Goal: Transaction & Acquisition: Subscribe to service/newsletter

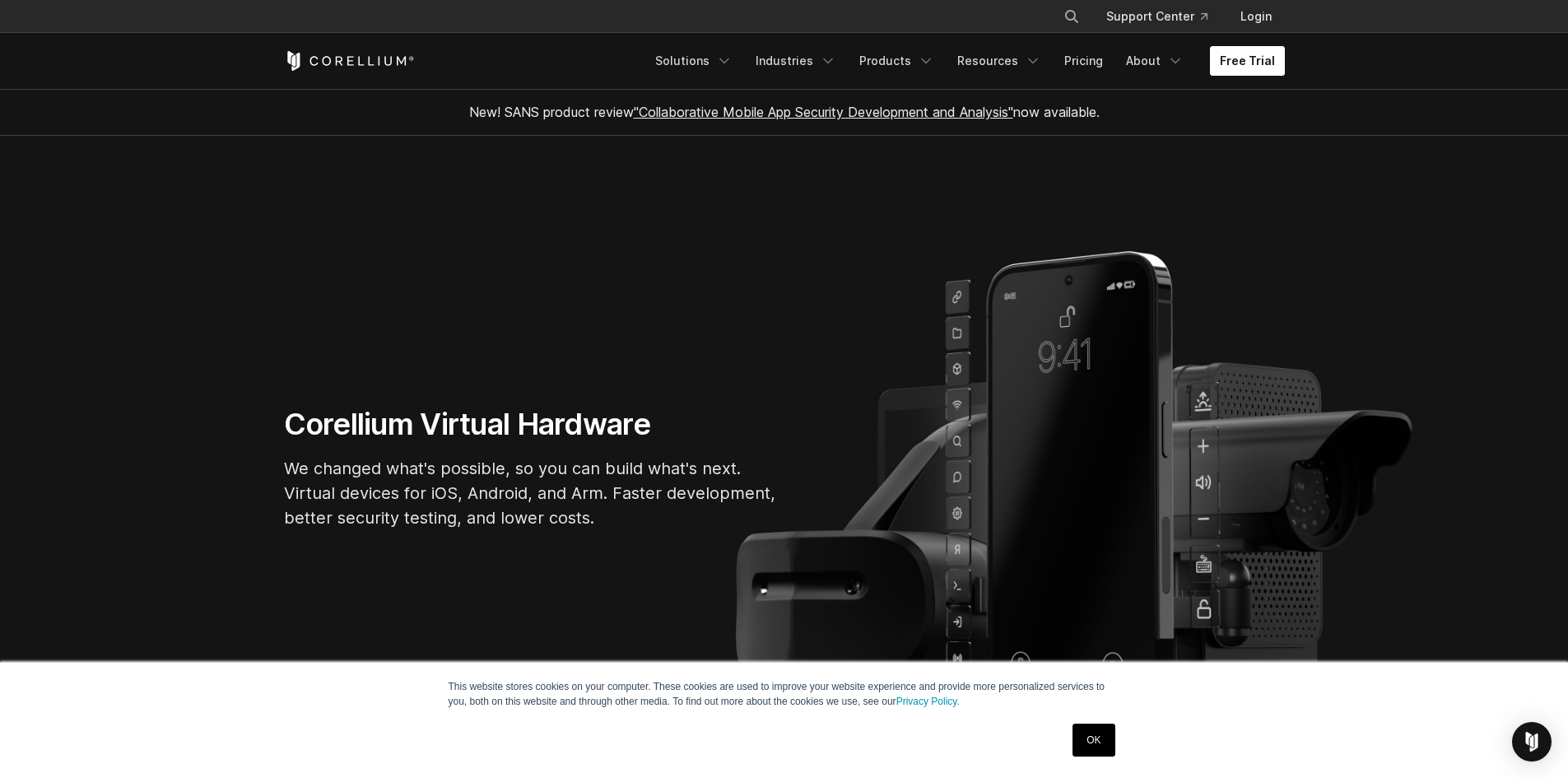
click at [1268, 61] on link "Free Trial" at bounding box center [1248, 60] width 75 height 29
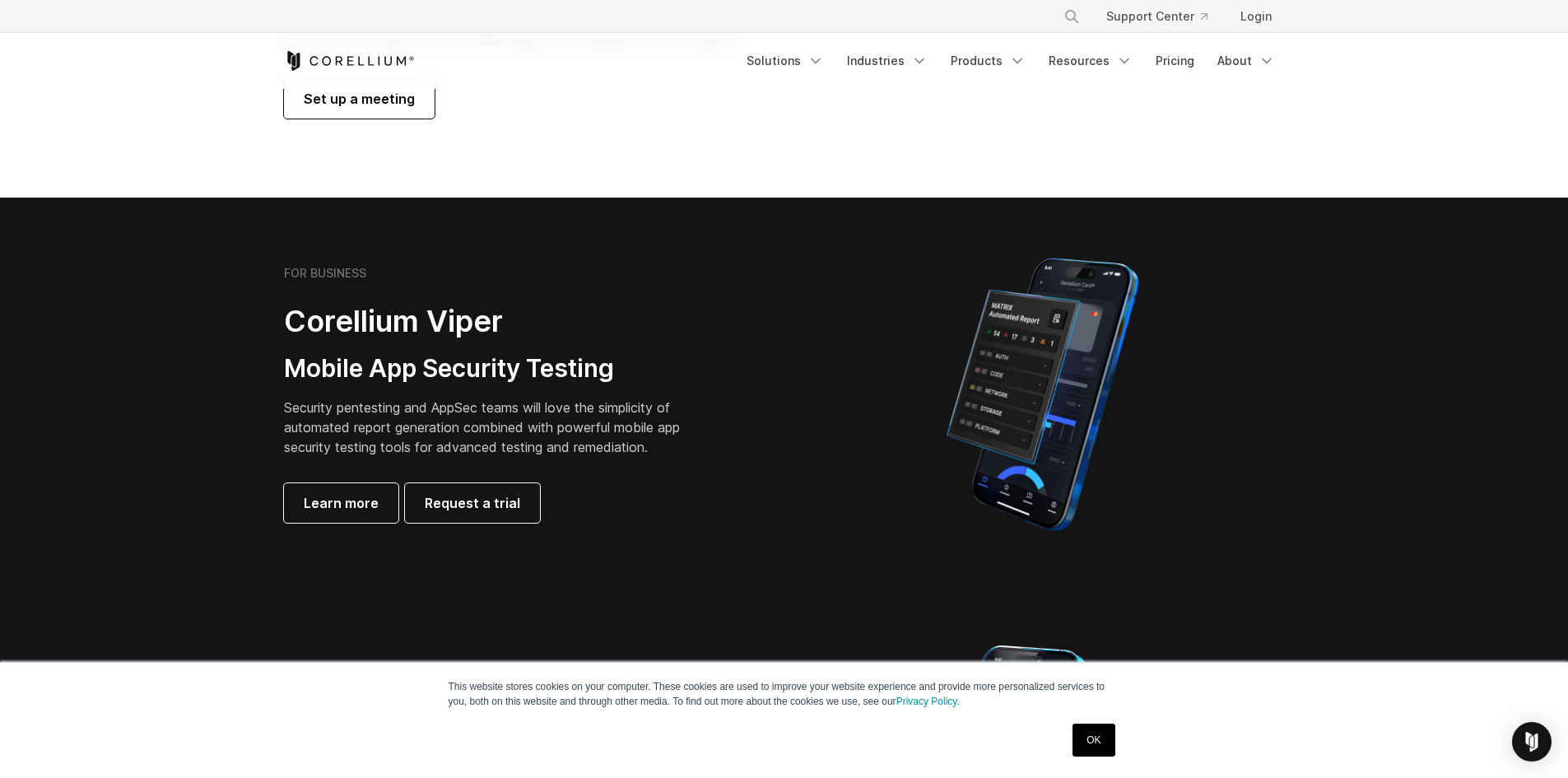
scroll to position [247, 0]
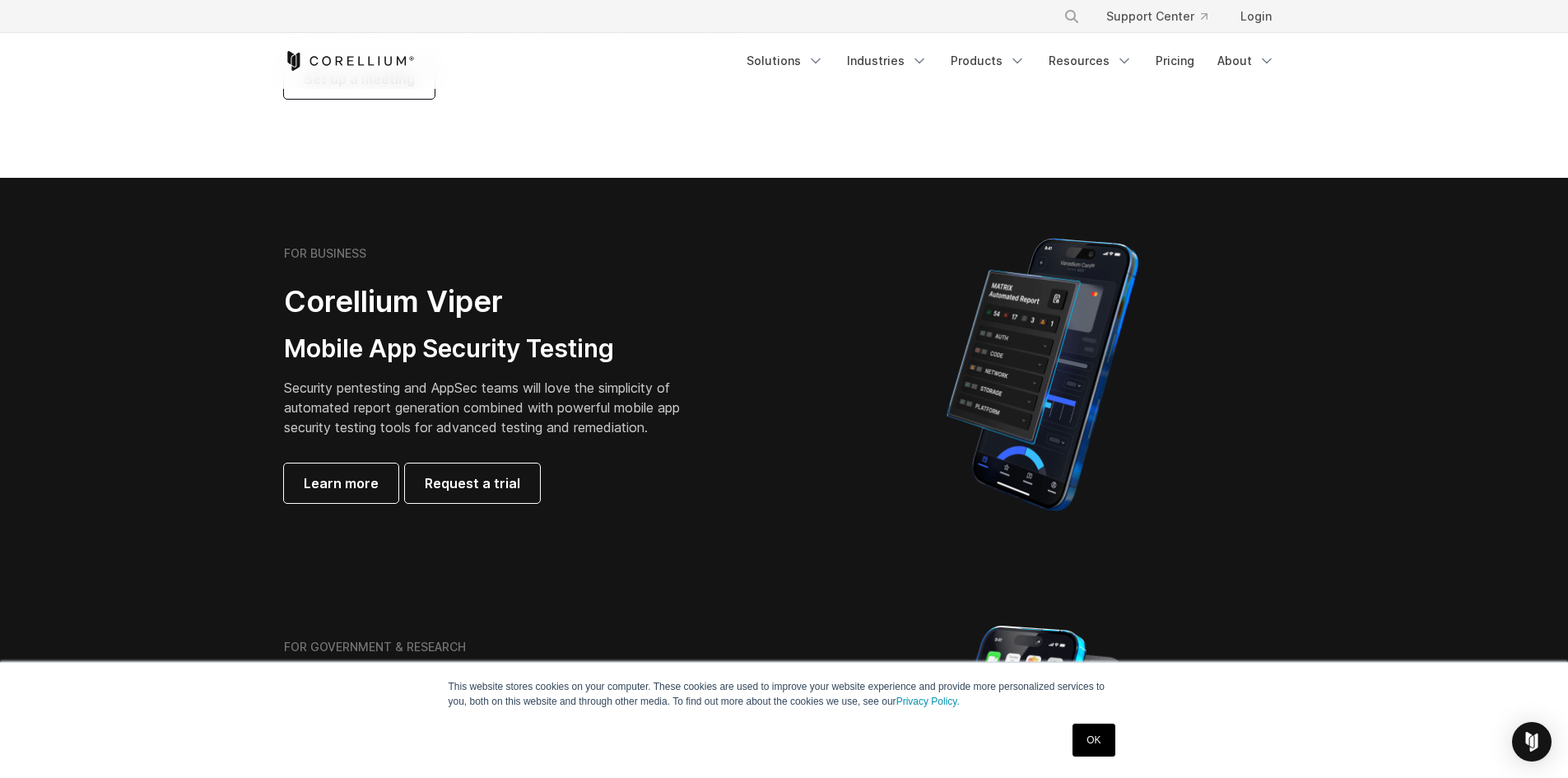
click at [1105, 739] on link "OK" at bounding box center [1094, 740] width 42 height 33
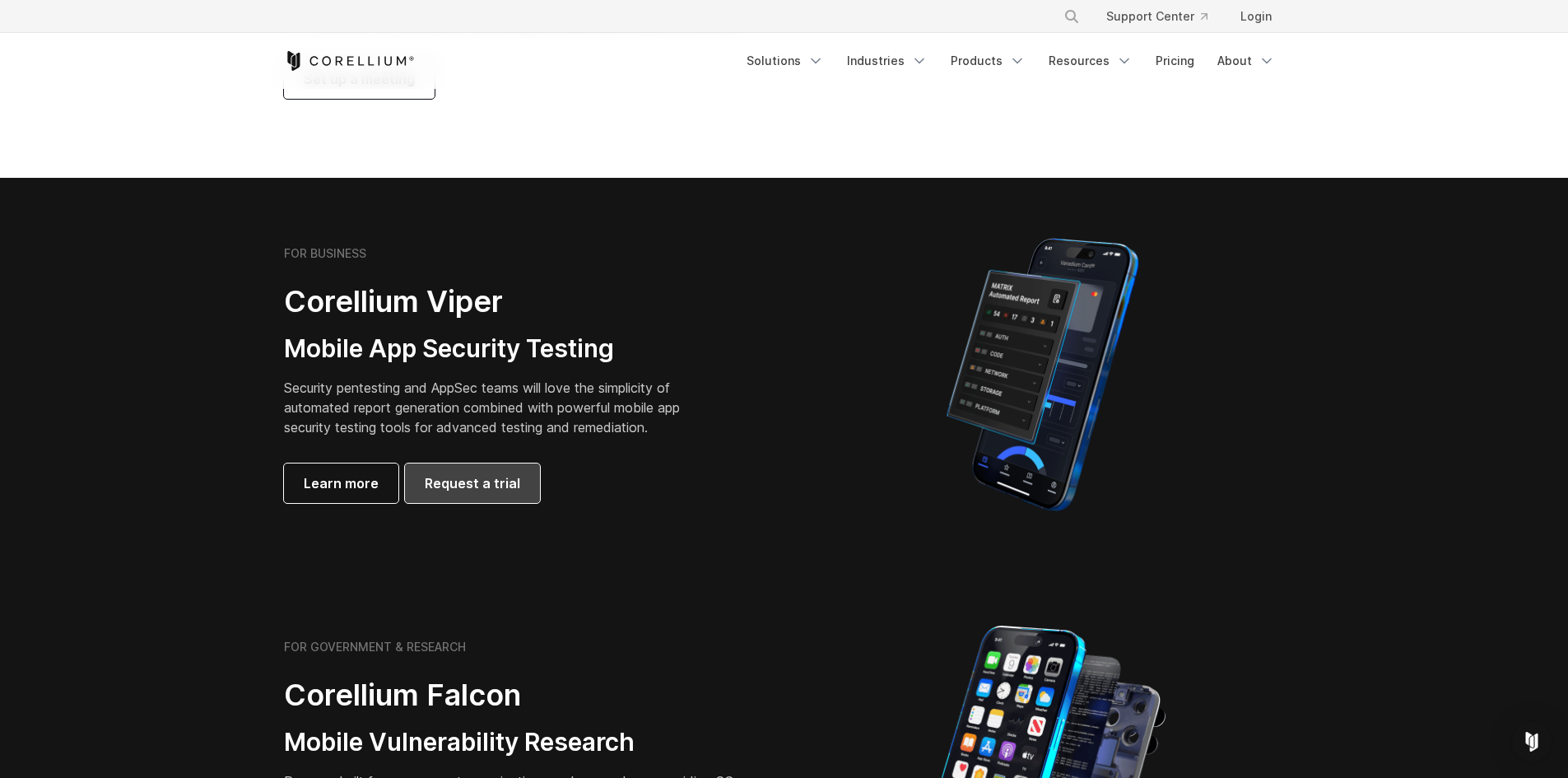
click at [474, 492] on span "Request a trial" at bounding box center [472, 483] width 95 height 20
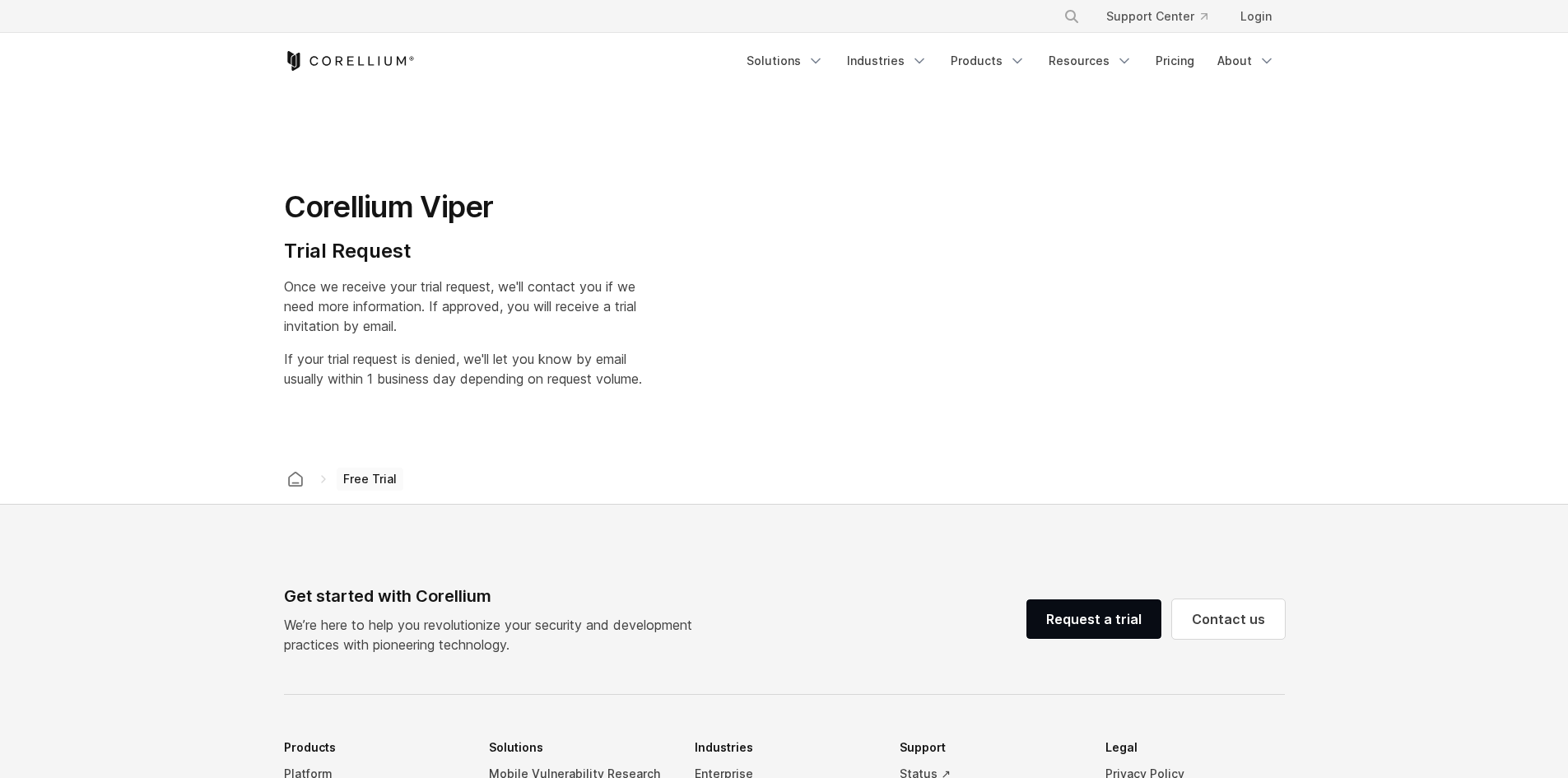
select select "**"
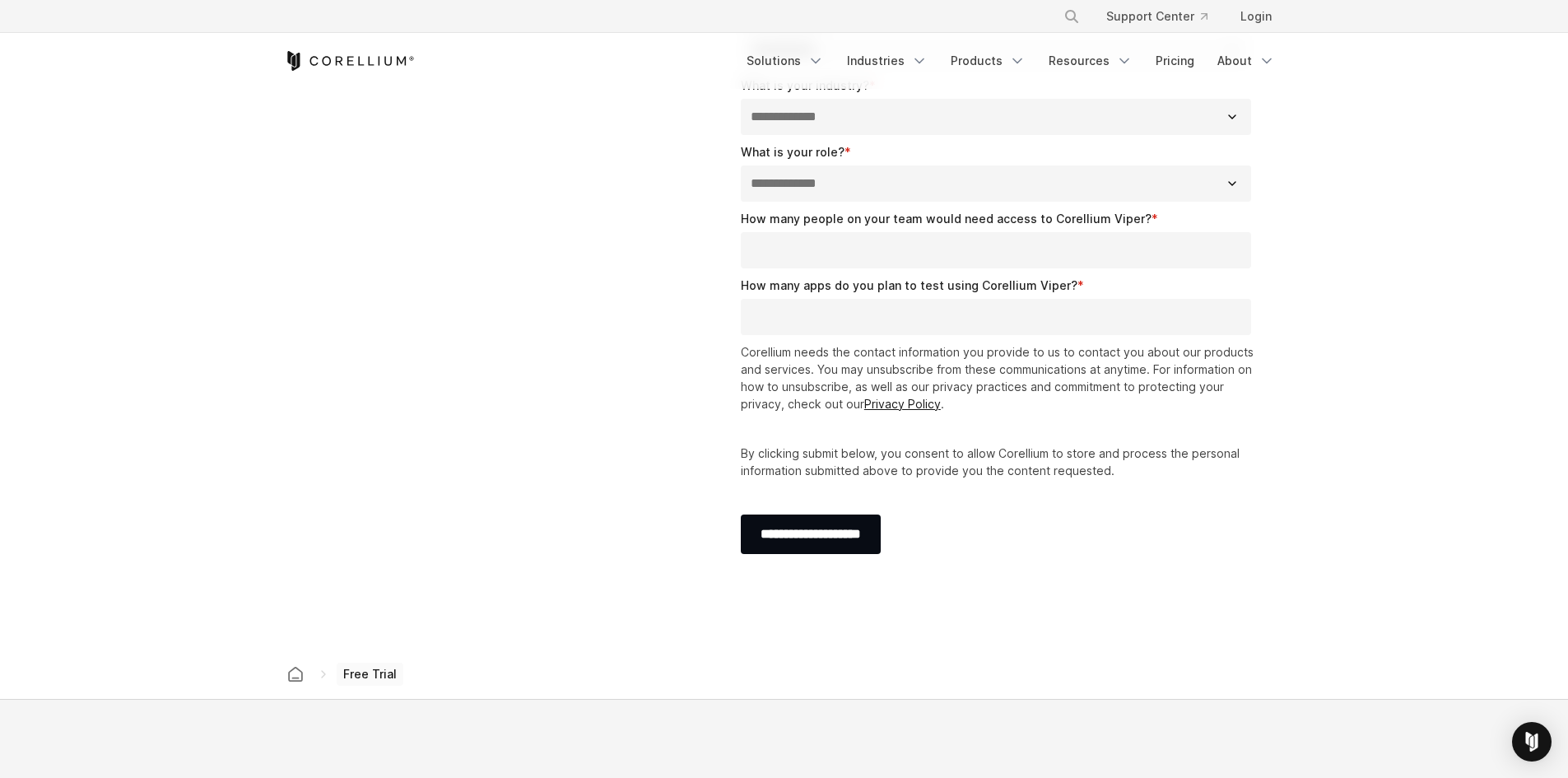
scroll to position [576, 0]
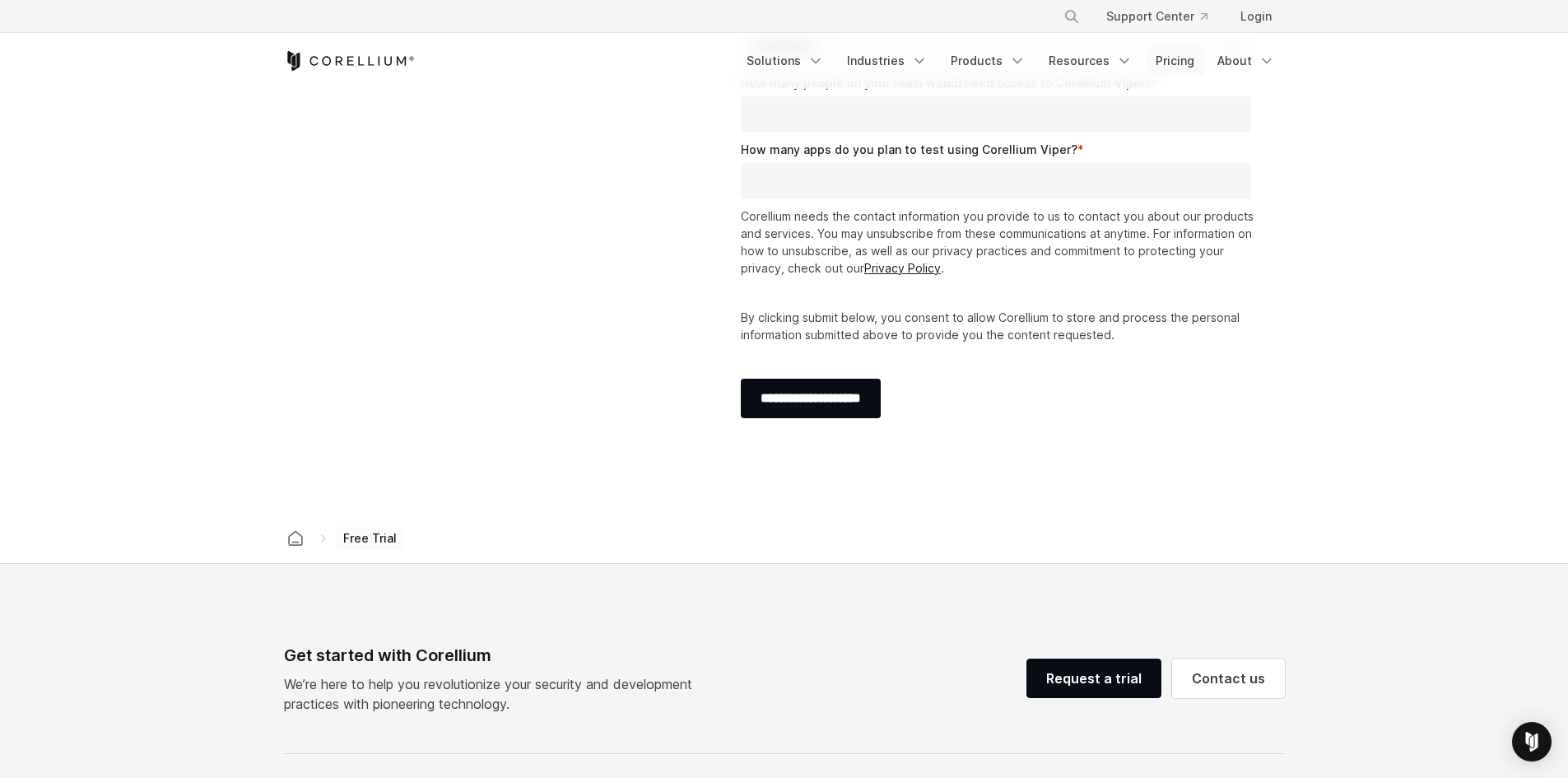
click at [1168, 61] on link "Pricing" at bounding box center [1175, 60] width 59 height 29
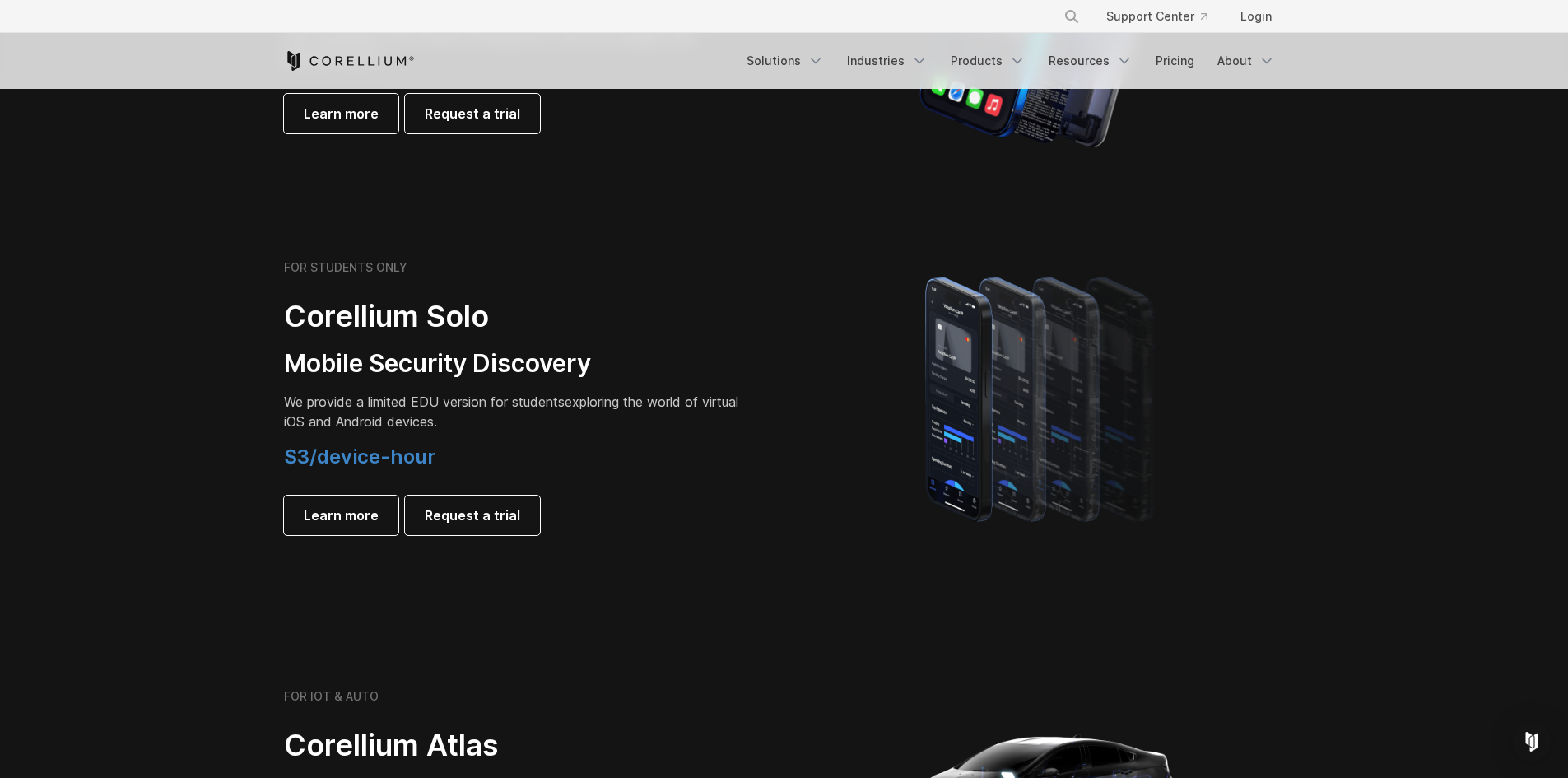
scroll to position [1070, 0]
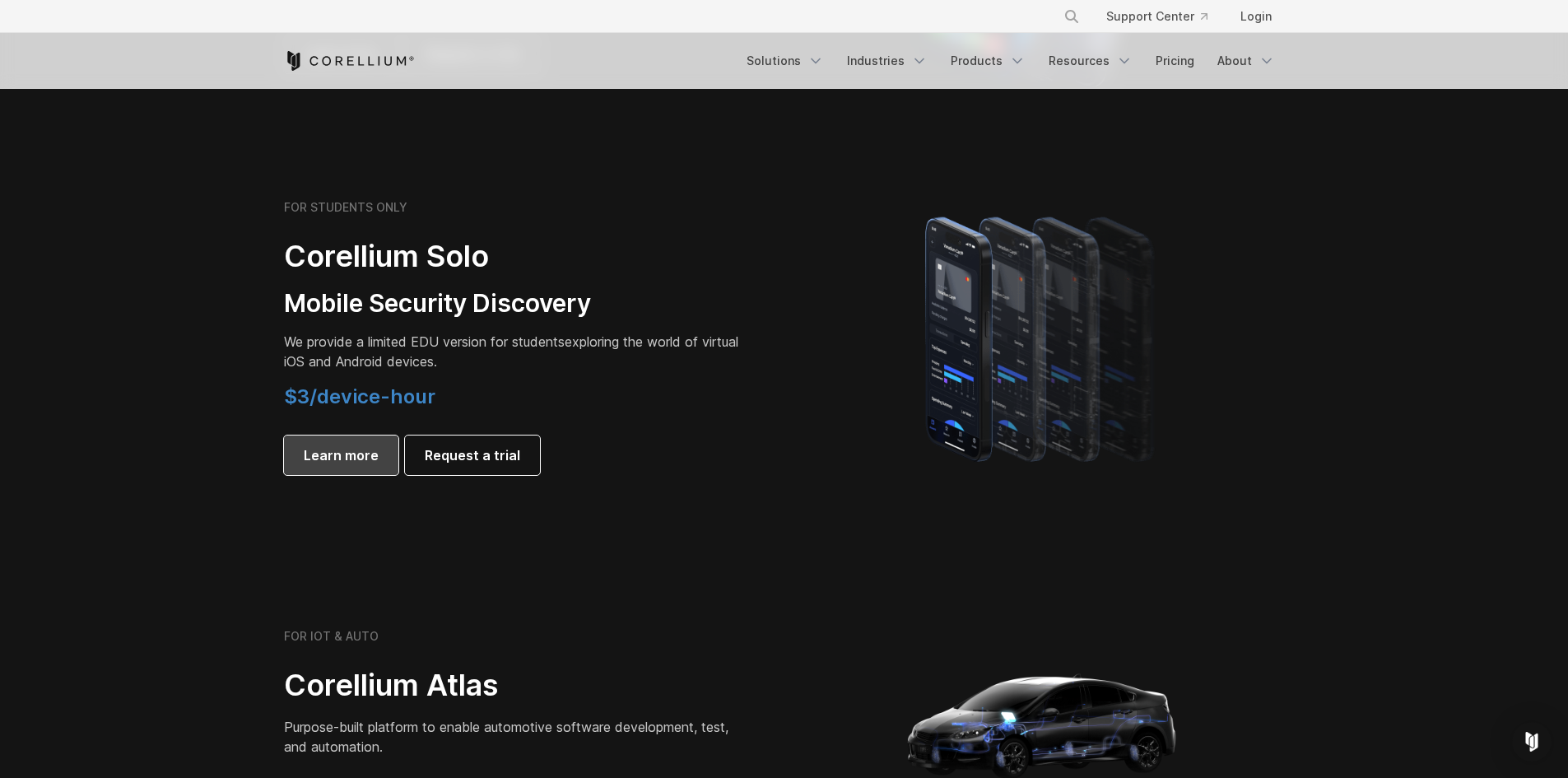
click at [322, 460] on span "Learn more" at bounding box center [341, 455] width 75 height 20
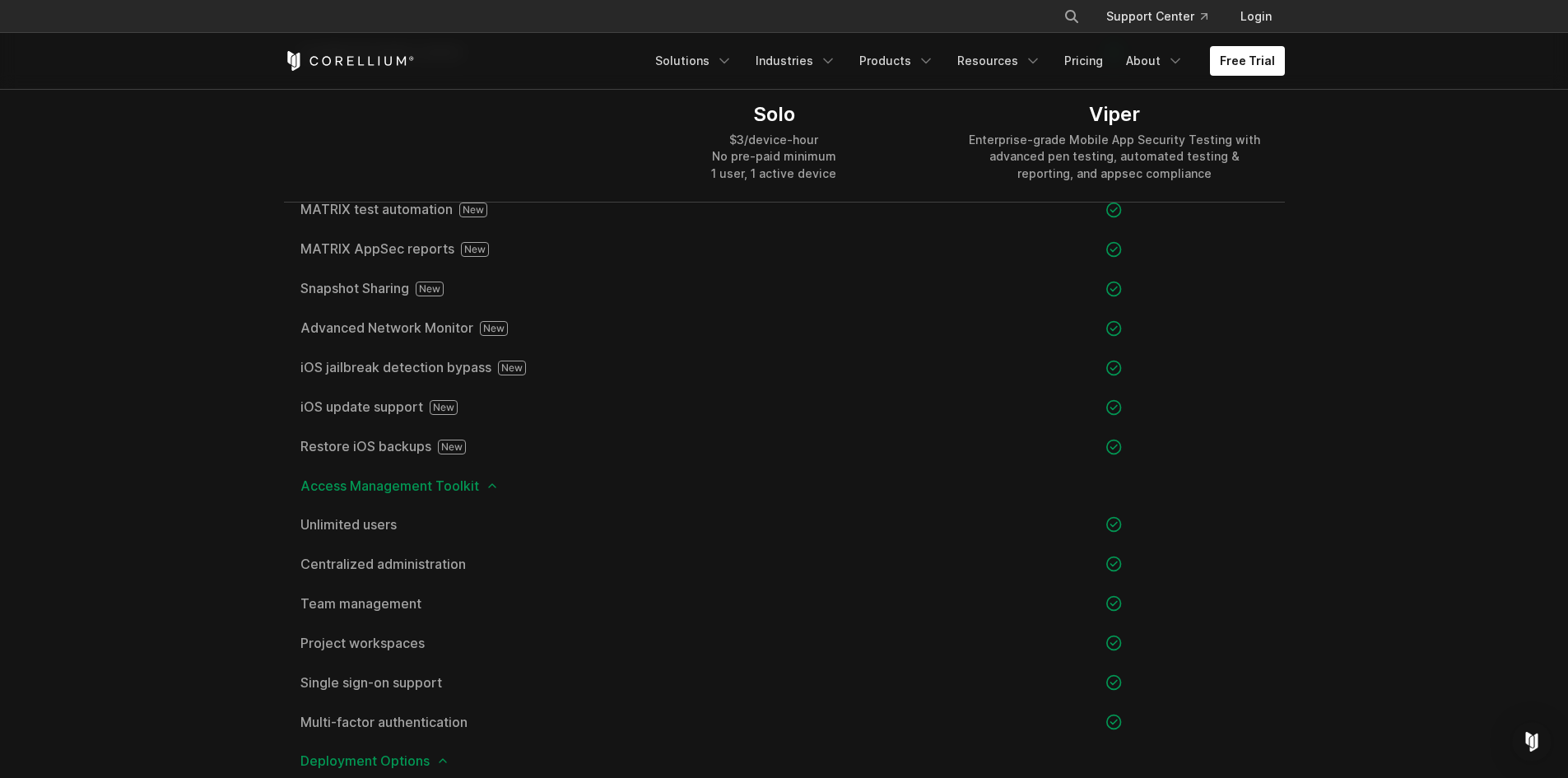
scroll to position [1893, 0]
